Goal: Information Seeking & Learning: Find specific fact

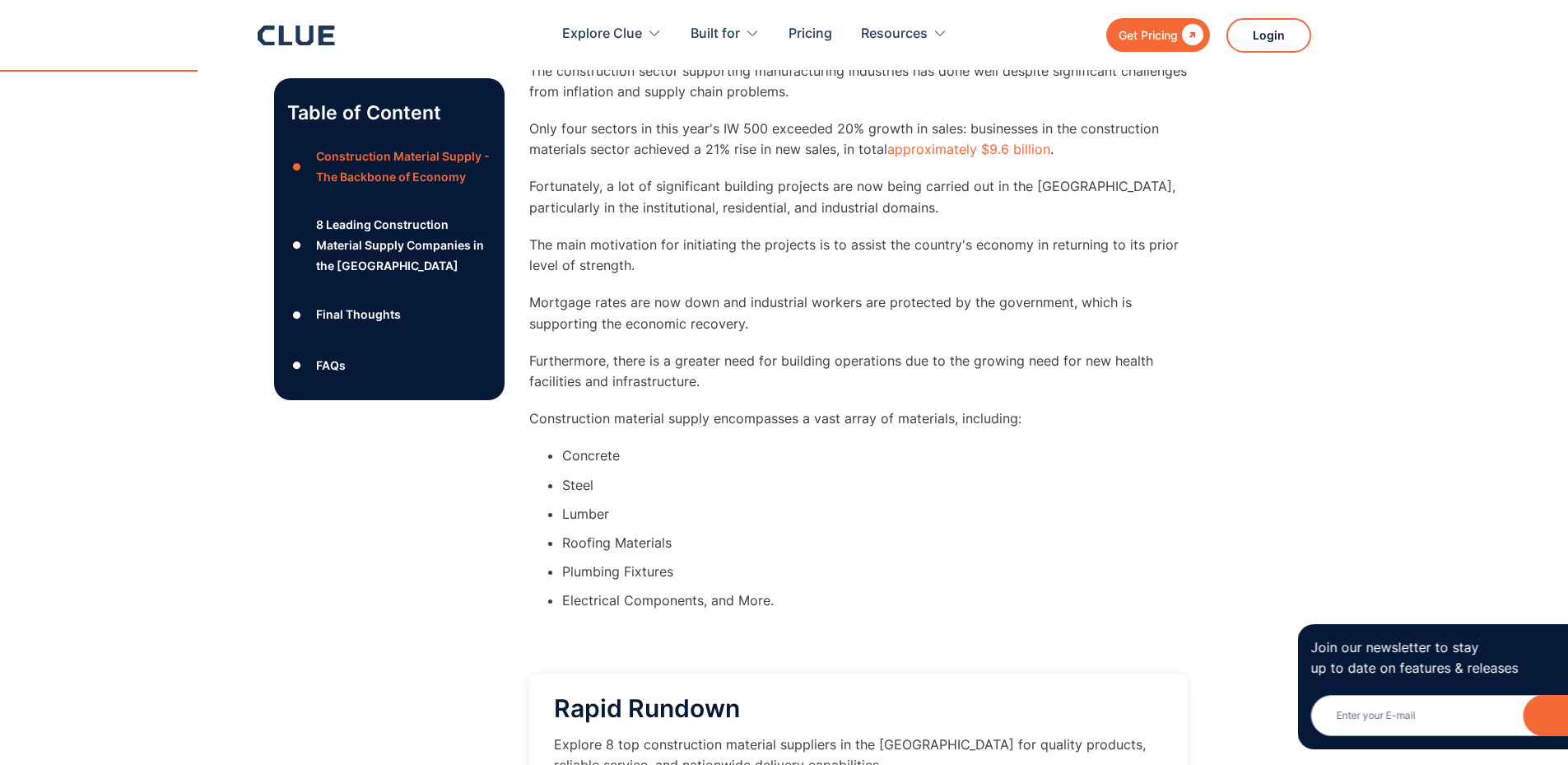
scroll to position [1646, 0]
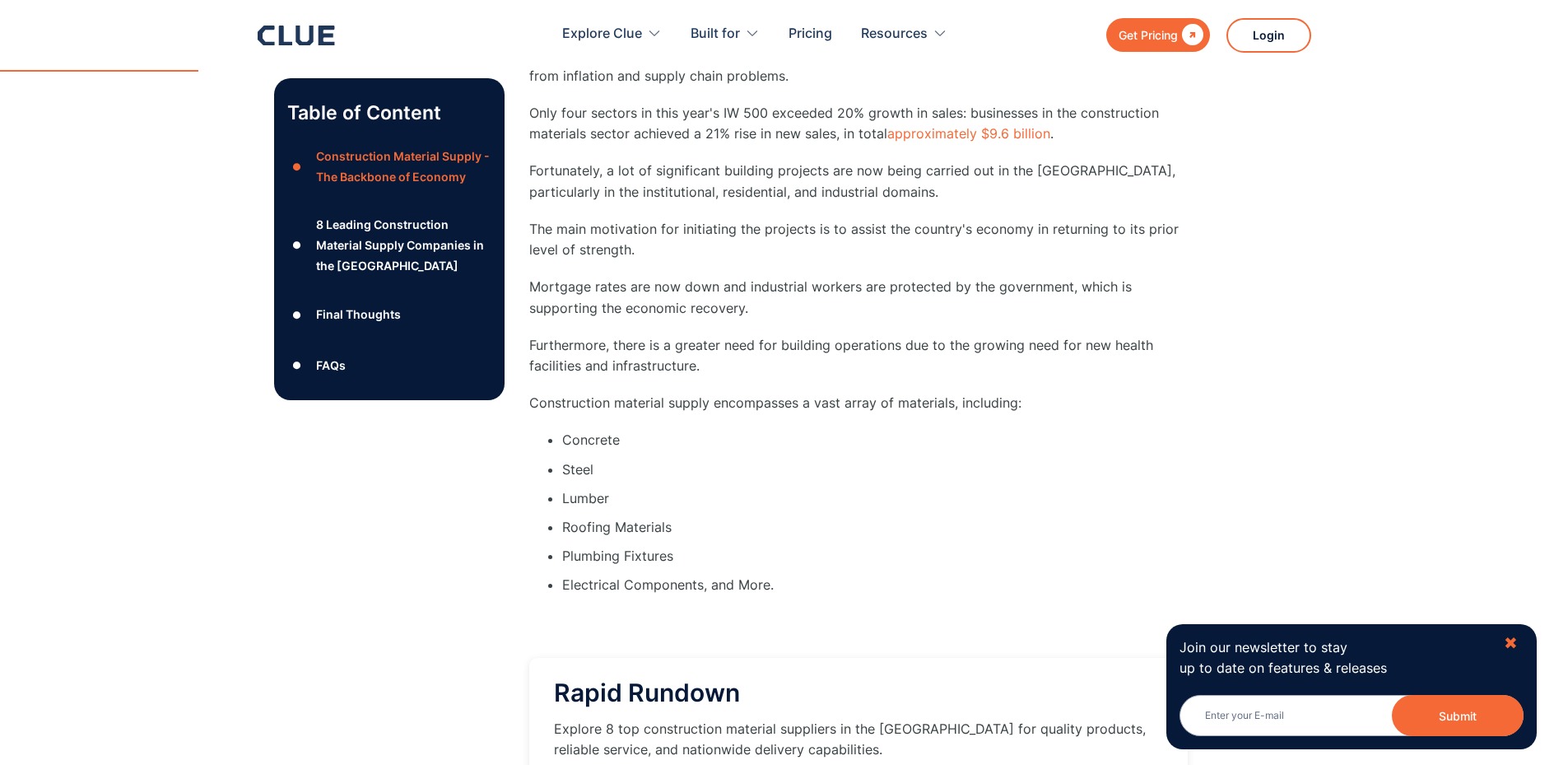
click at [1514, 641] on div "✖" at bounding box center [1510, 643] width 14 height 20
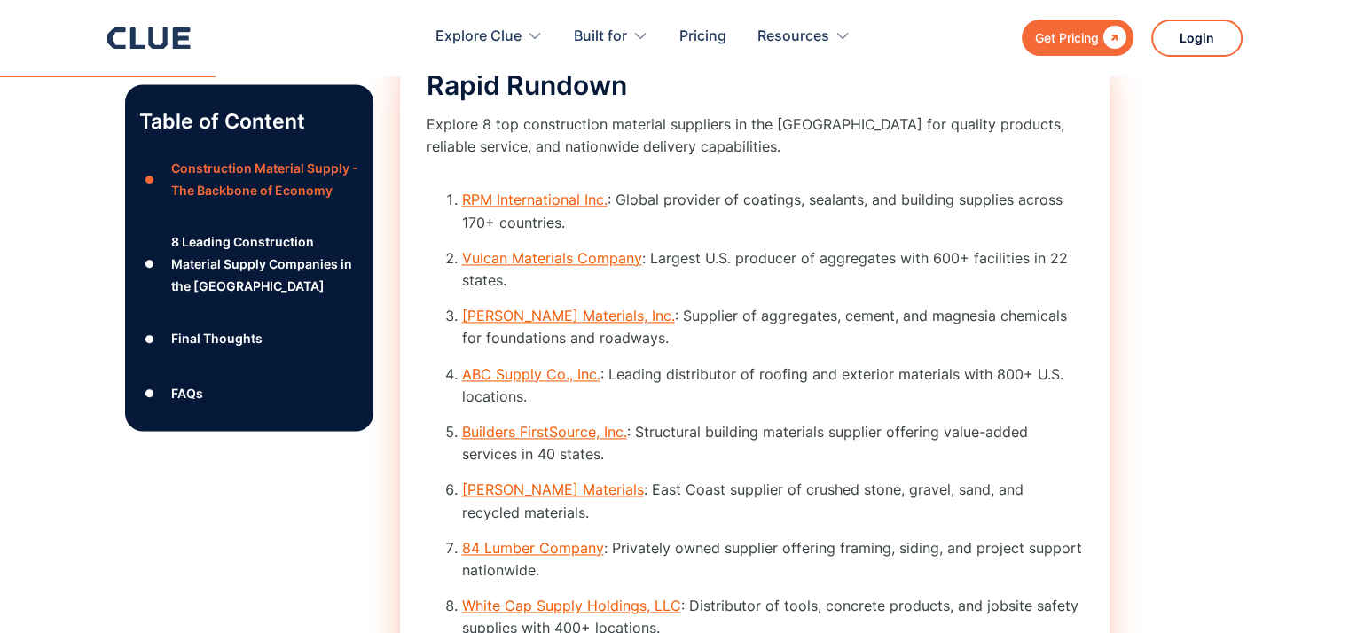
scroll to position [2483, 0]
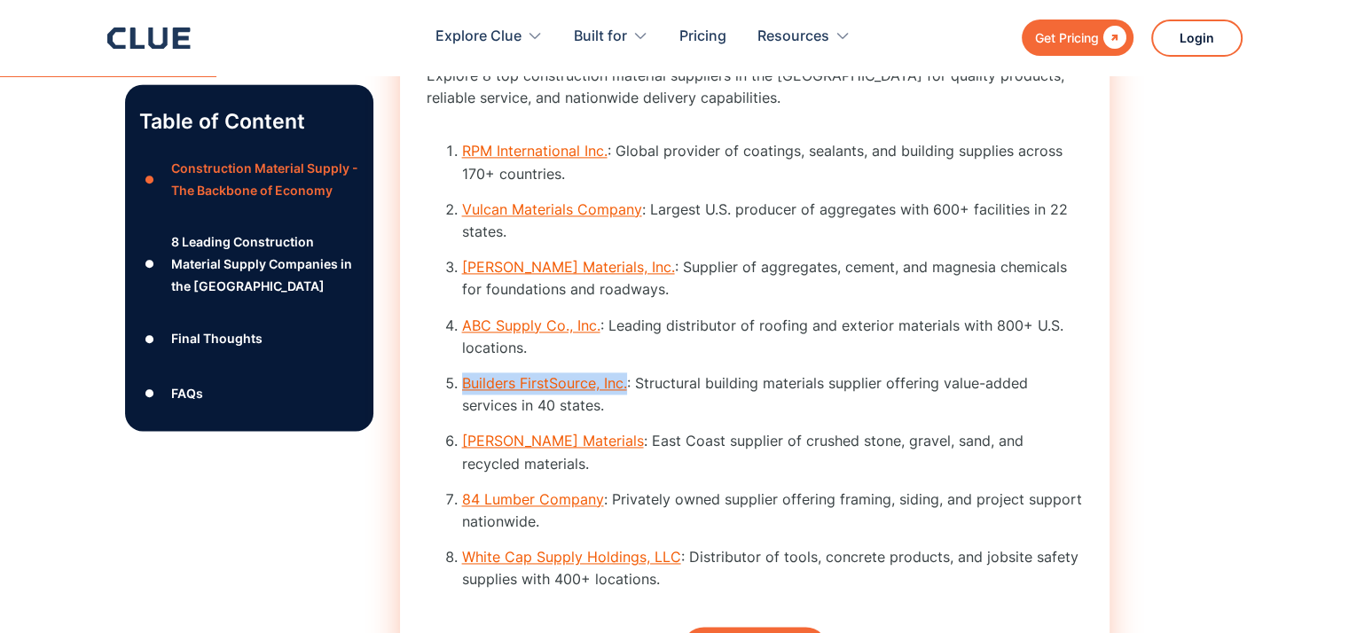
drag, startPoint x: 456, startPoint y: 409, endPoint x: 627, endPoint y: 407, distance: 171.1
click at [627, 407] on li "Builders FirstSource, Inc. : Structural building materials supplier offering va…" at bounding box center [772, 394] width 621 height 44
copy link "Builders FirstSource, Inc."
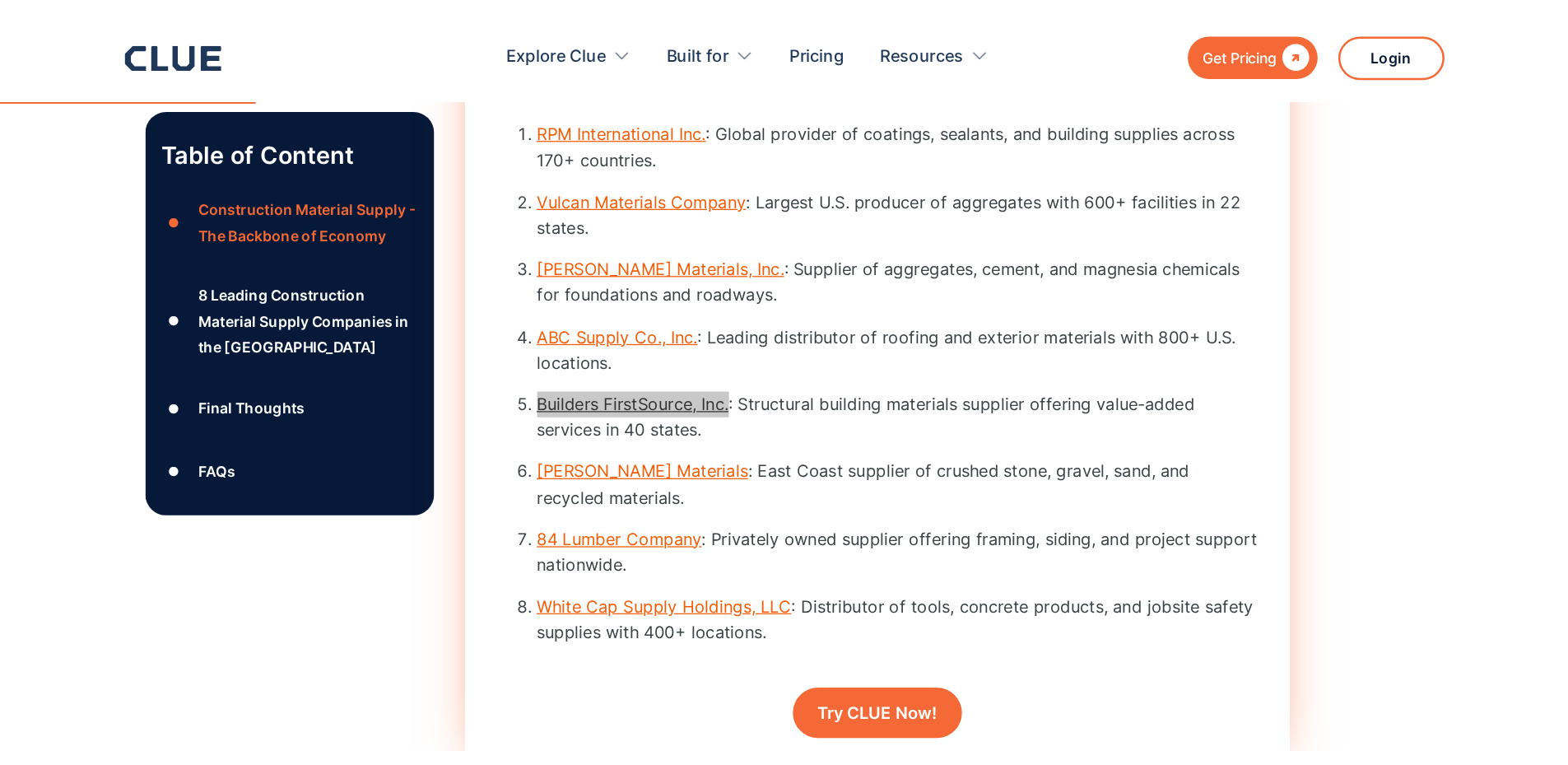
scroll to position [2388, 0]
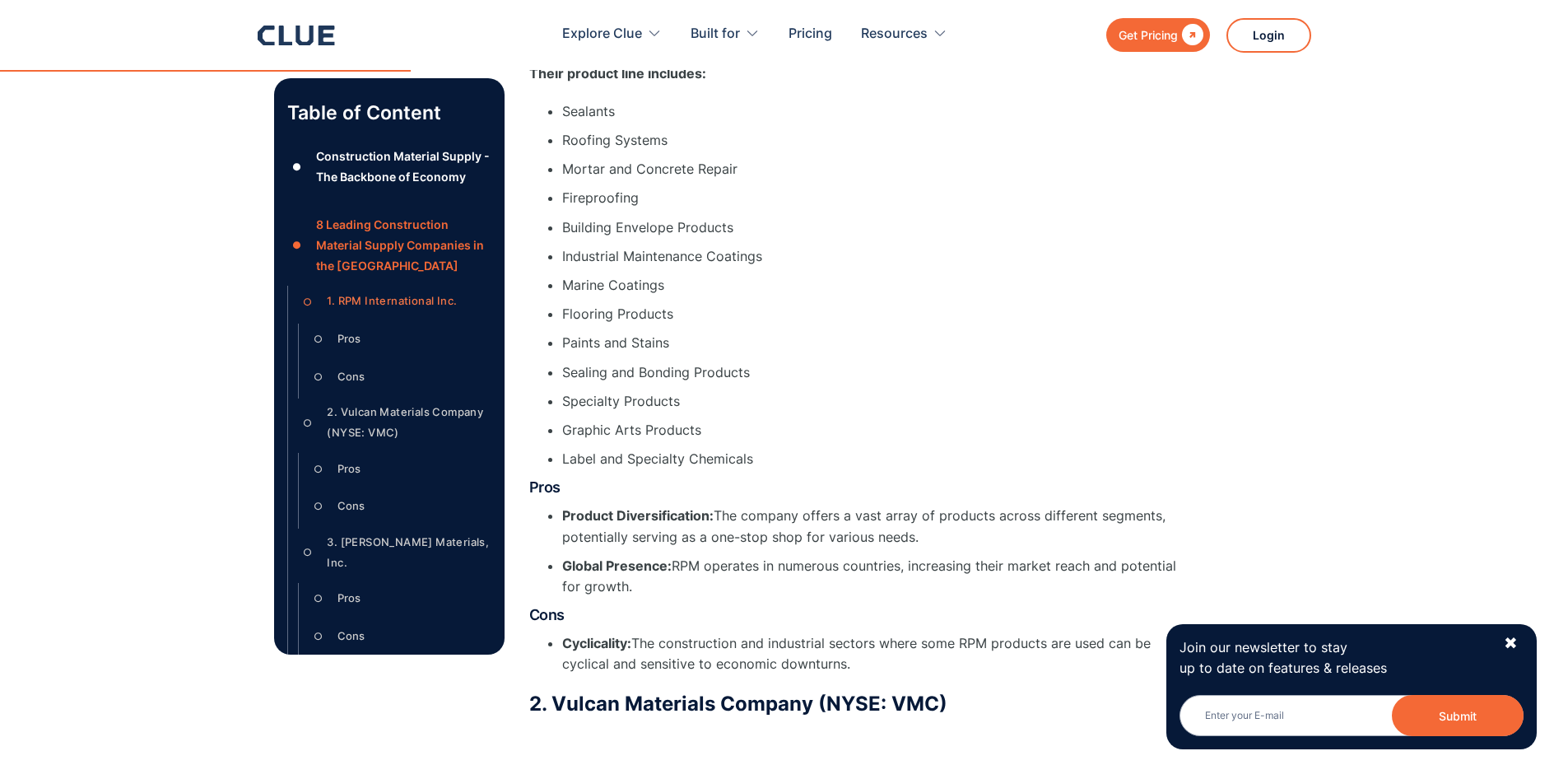
scroll to position [3791, 0]
click at [1251, 587] on div "✖" at bounding box center [1510, 643] width 14 height 20
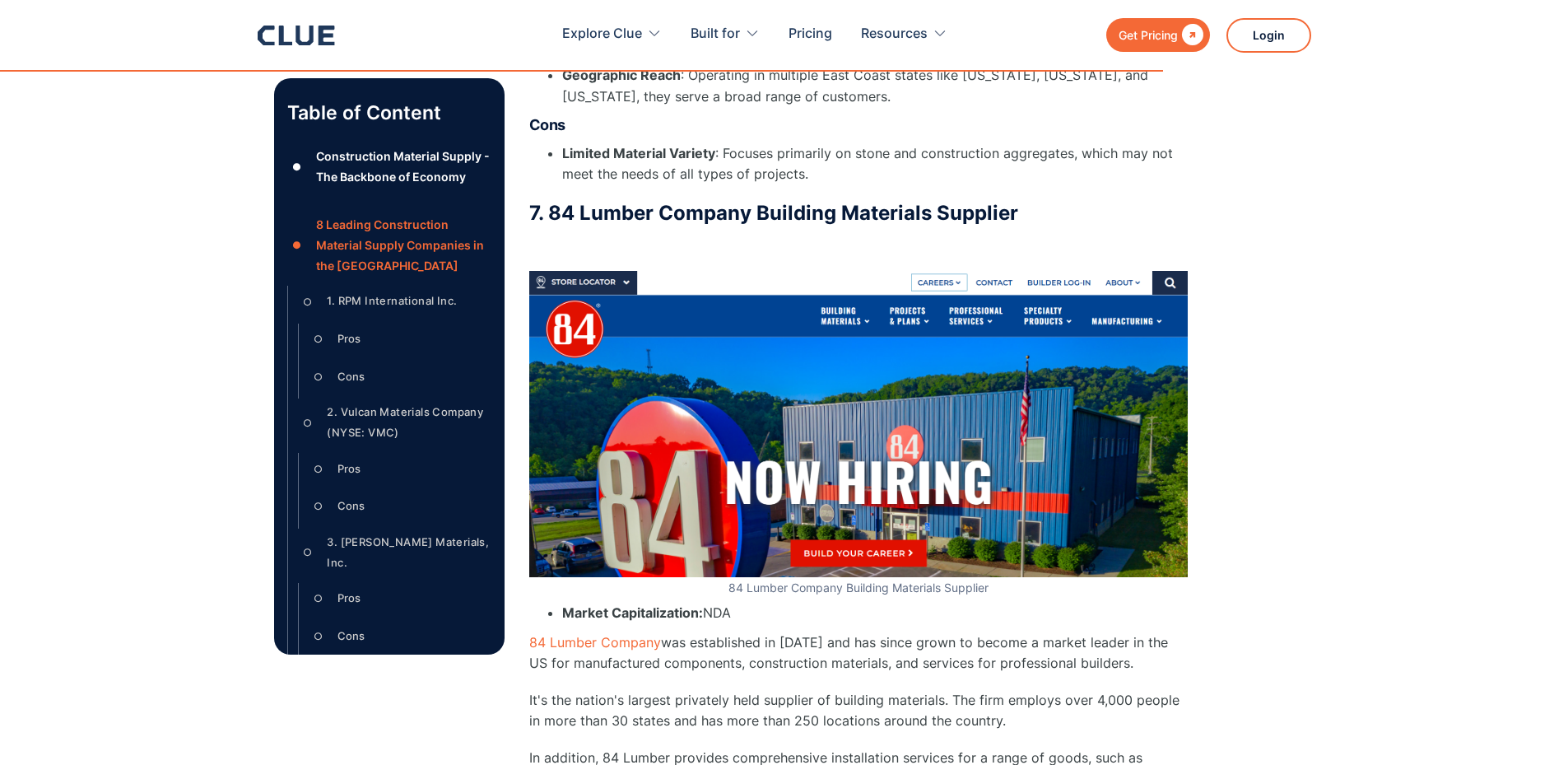
scroll to position [10706, 0]
